Goal: Task Accomplishment & Management: Manage account settings

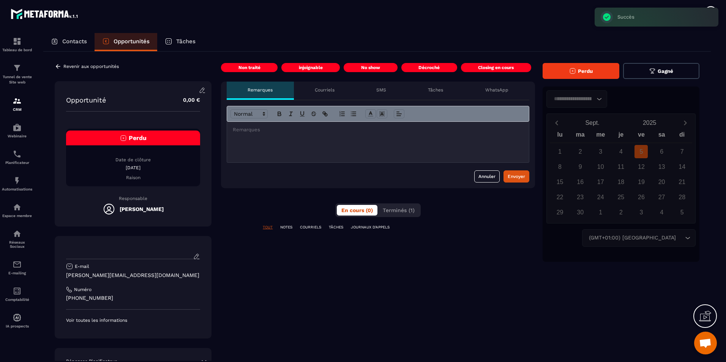
scroll to position [251, 0]
click at [602, 74] on button "Perdu" at bounding box center [581, 71] width 77 height 16
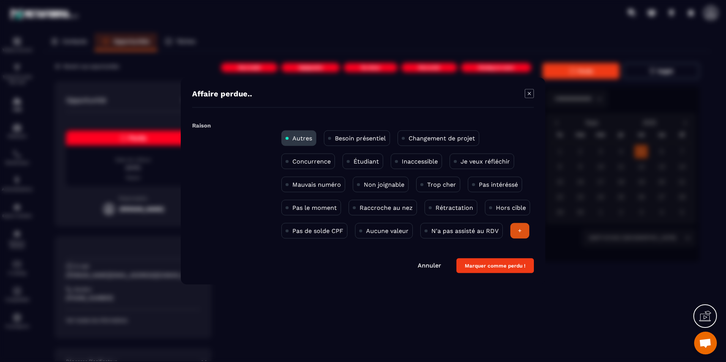
click at [495, 273] on button "Marquer comme perdu !" at bounding box center [495, 266] width 77 height 15
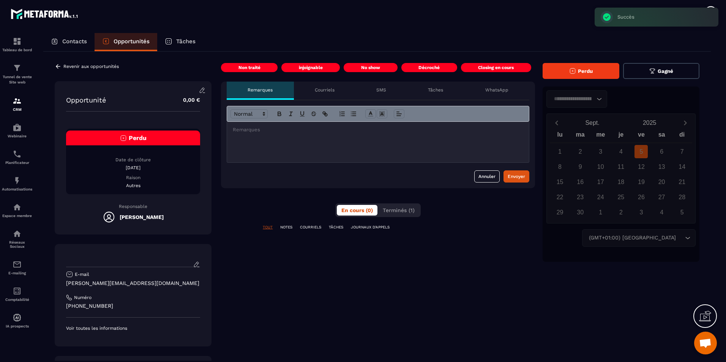
click at [583, 71] on span "Perdu" at bounding box center [585, 71] width 15 height 6
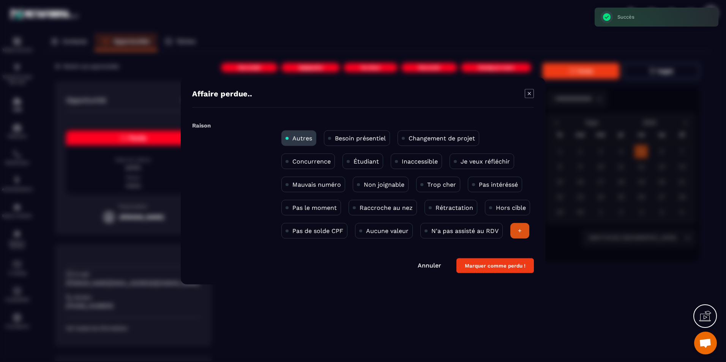
click at [511, 239] on div "+" at bounding box center [520, 231] width 19 height 16
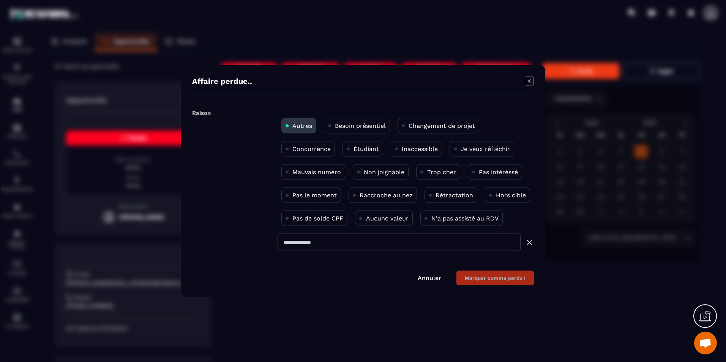
click at [338, 241] on input "Modal window" at bounding box center [399, 242] width 243 height 17
type input "**********"
click at [529, 278] on button "Marquer comme perdu !" at bounding box center [495, 278] width 77 height 15
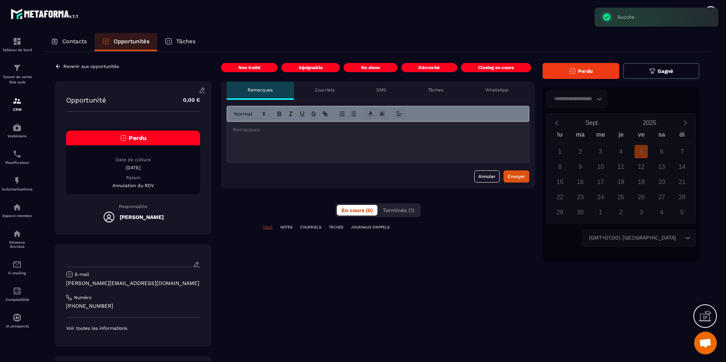
click at [87, 64] on p "Revenir aux opportunités" at bounding box center [90, 66] width 55 height 5
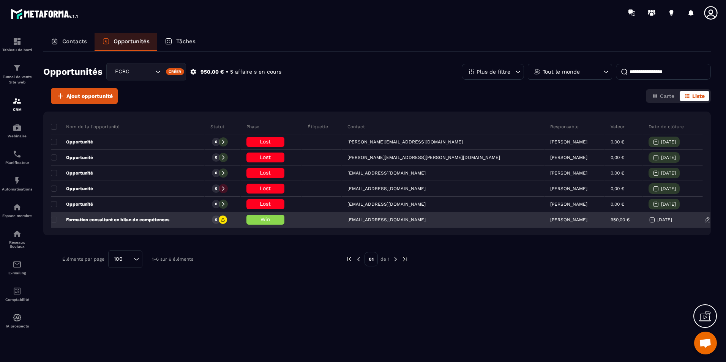
click at [302, 220] on div "Win" at bounding box center [272, 220] width 62 height 15
click at [168, 223] on p "Formation consultant en bilan de compétences" at bounding box center [110, 220] width 119 height 6
